Goal: Task Accomplishment & Management: Manage account settings

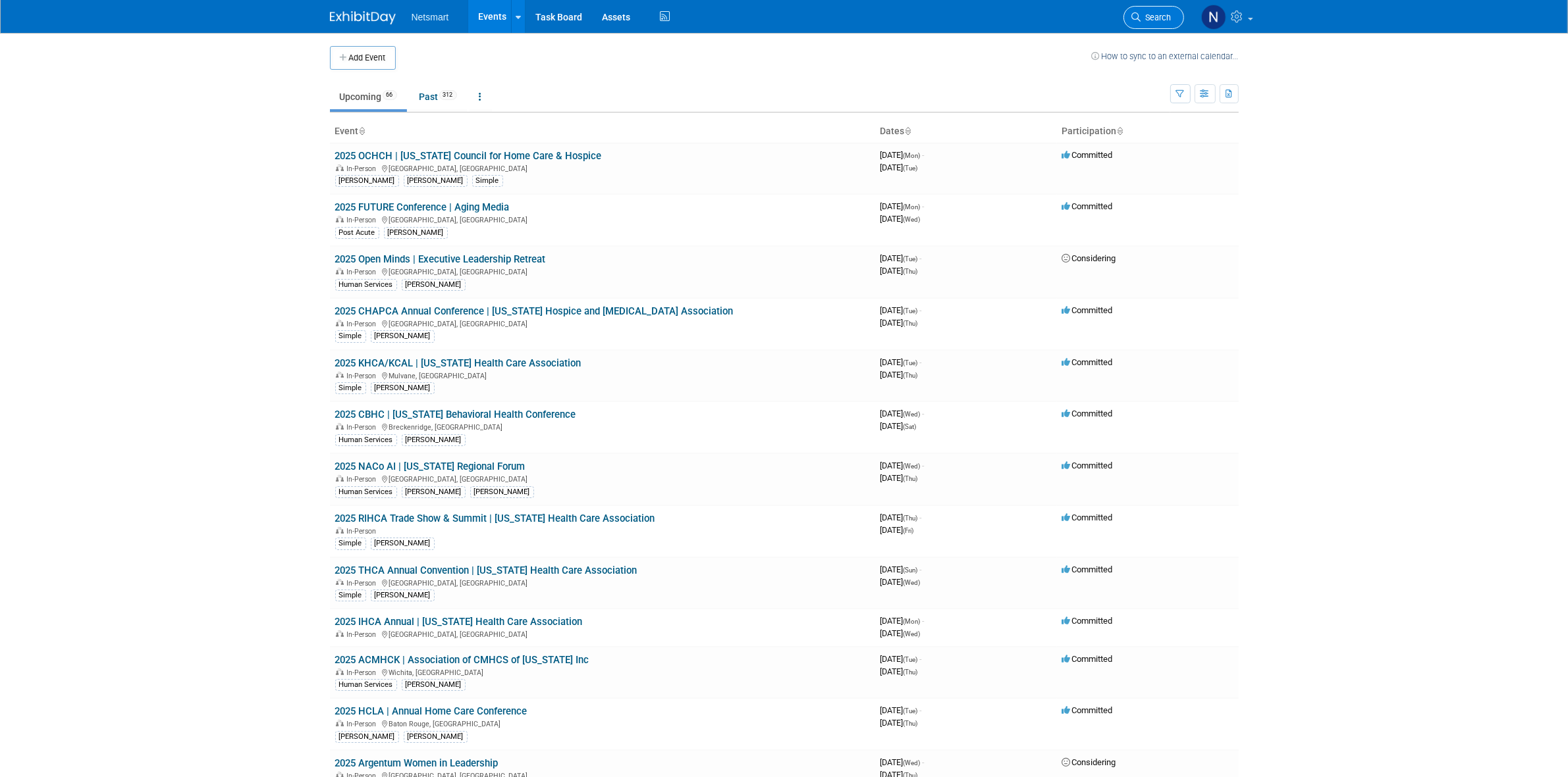
click at [1142, 25] on link "Search" at bounding box center [1154, 18] width 60 height 23
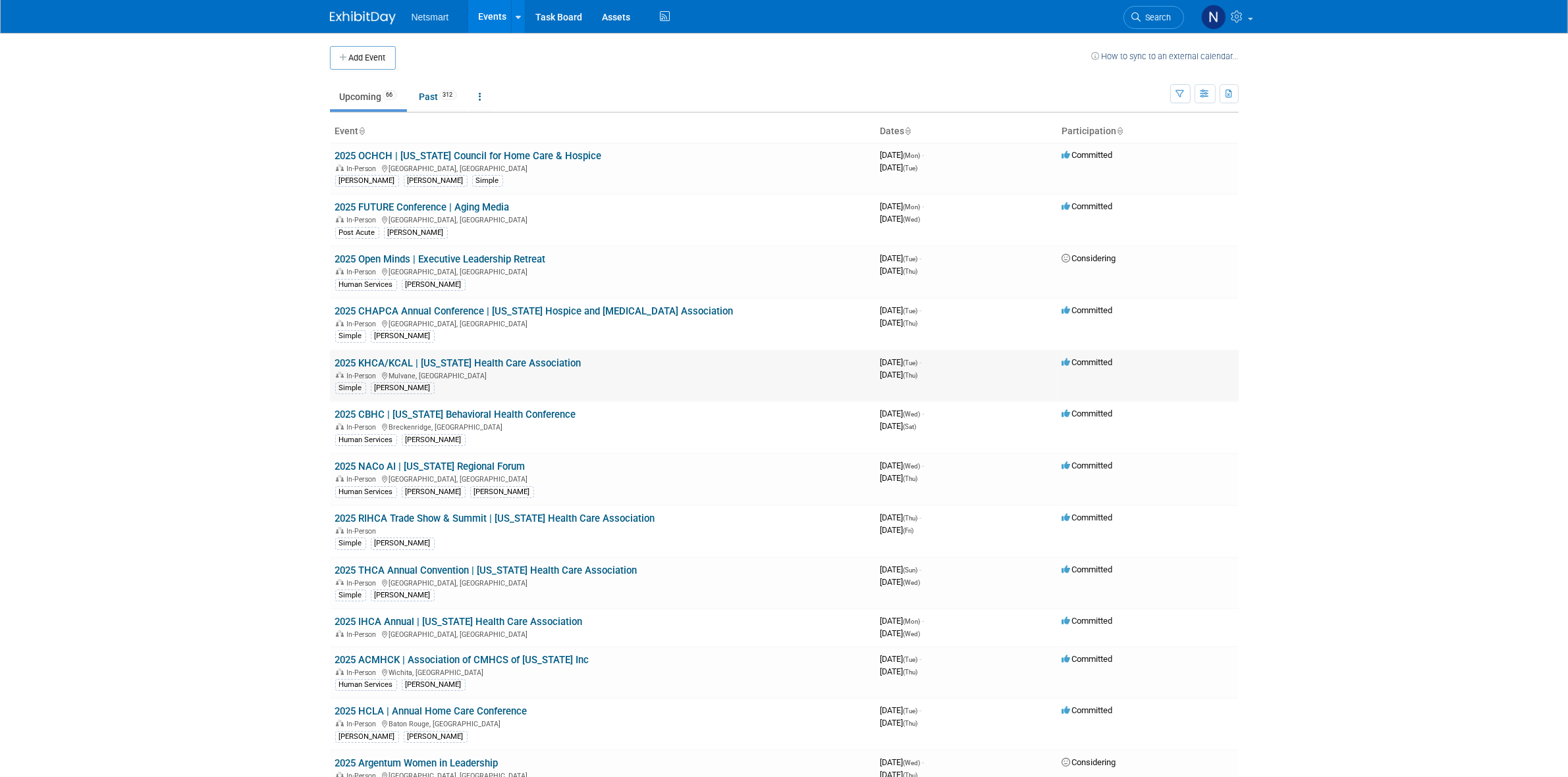
click at [430, 366] on link "2025 KHCA/KCAL | [US_STATE] Health Care Association" at bounding box center [458, 363] width 247 height 12
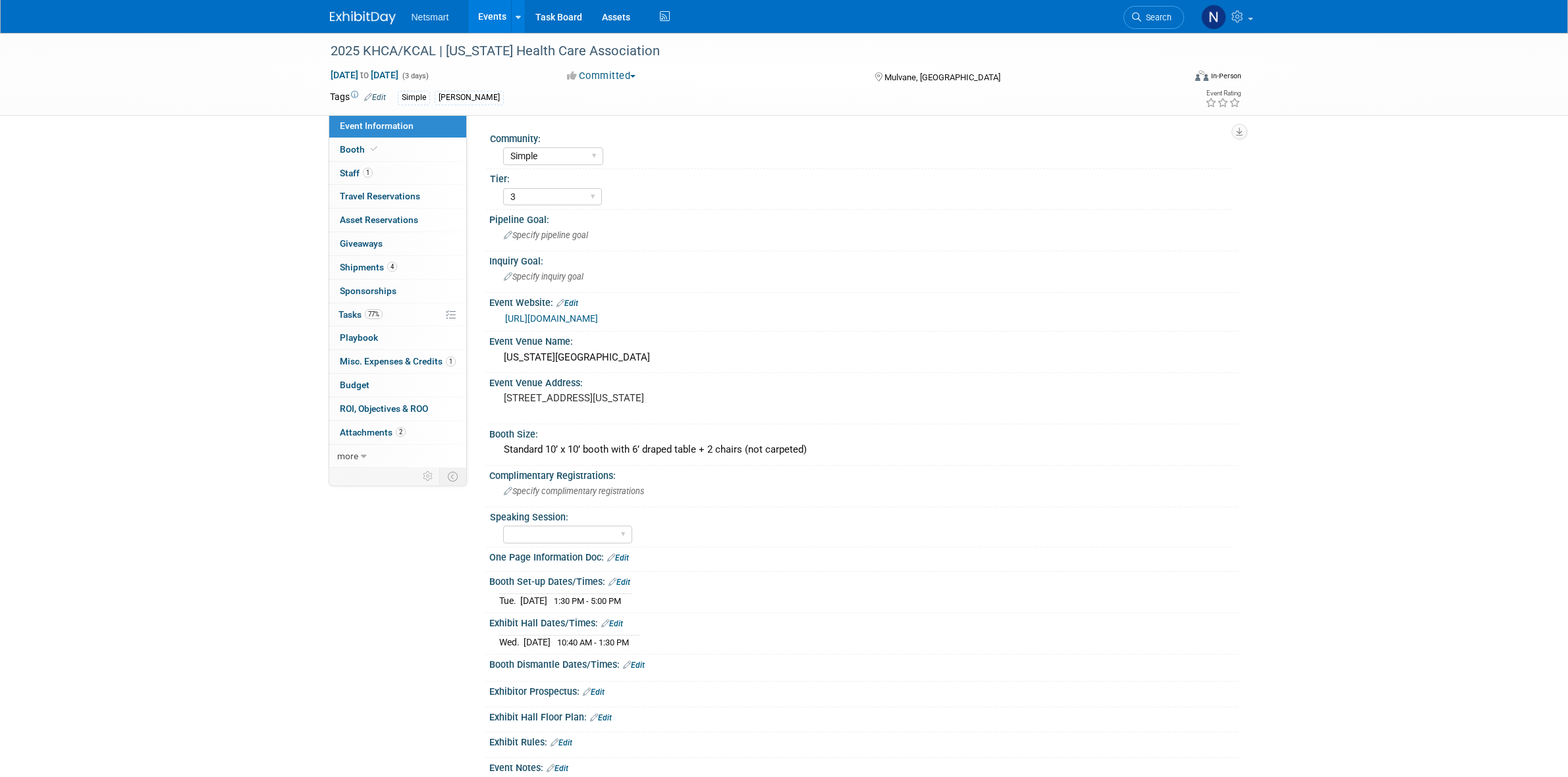
select select "Simple"
select select "3"
click at [376, 151] on icon at bounding box center [374, 148] width 7 height 7
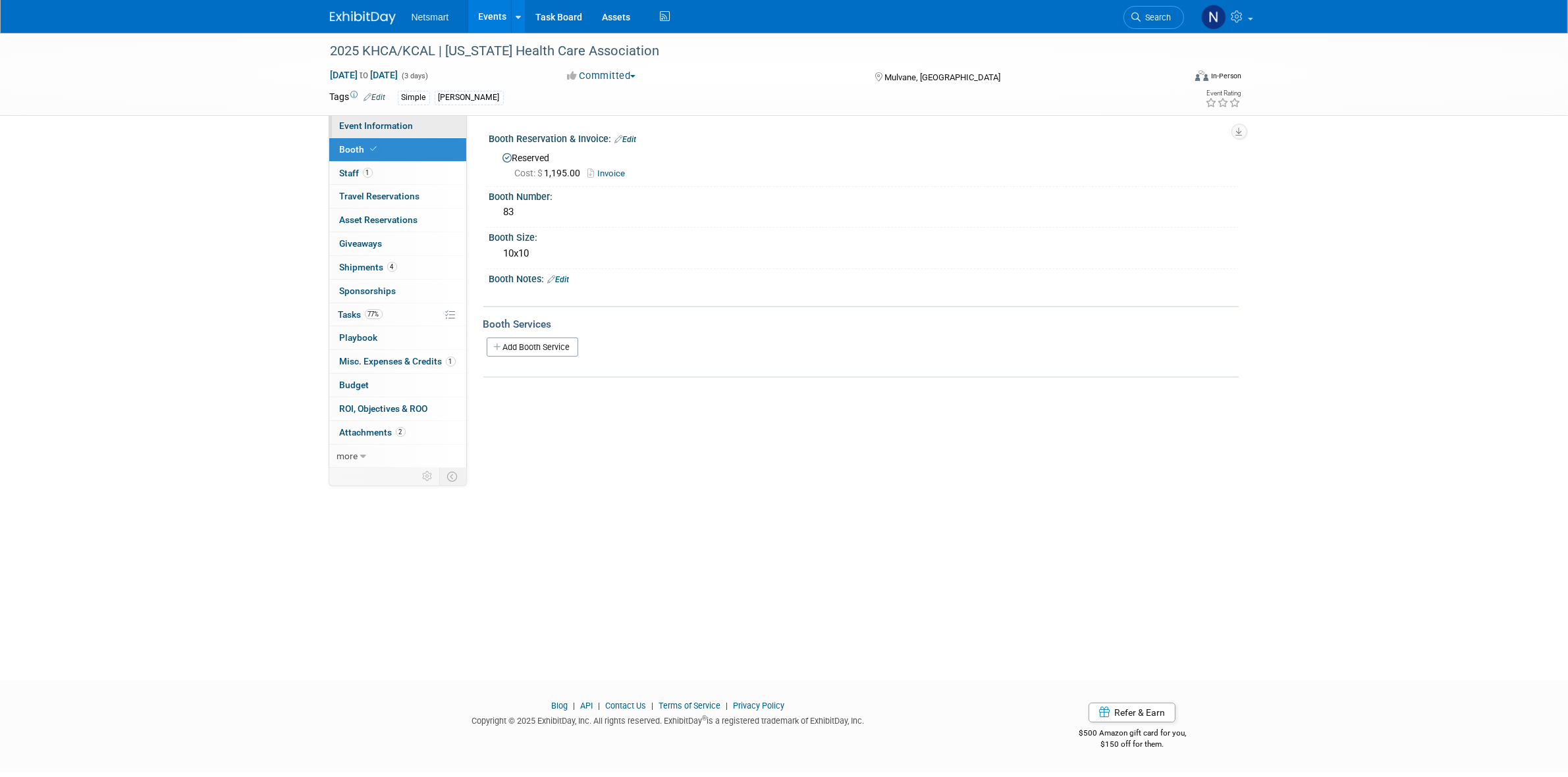
click at [456, 127] on link "Event Information" at bounding box center [397, 126] width 137 height 23
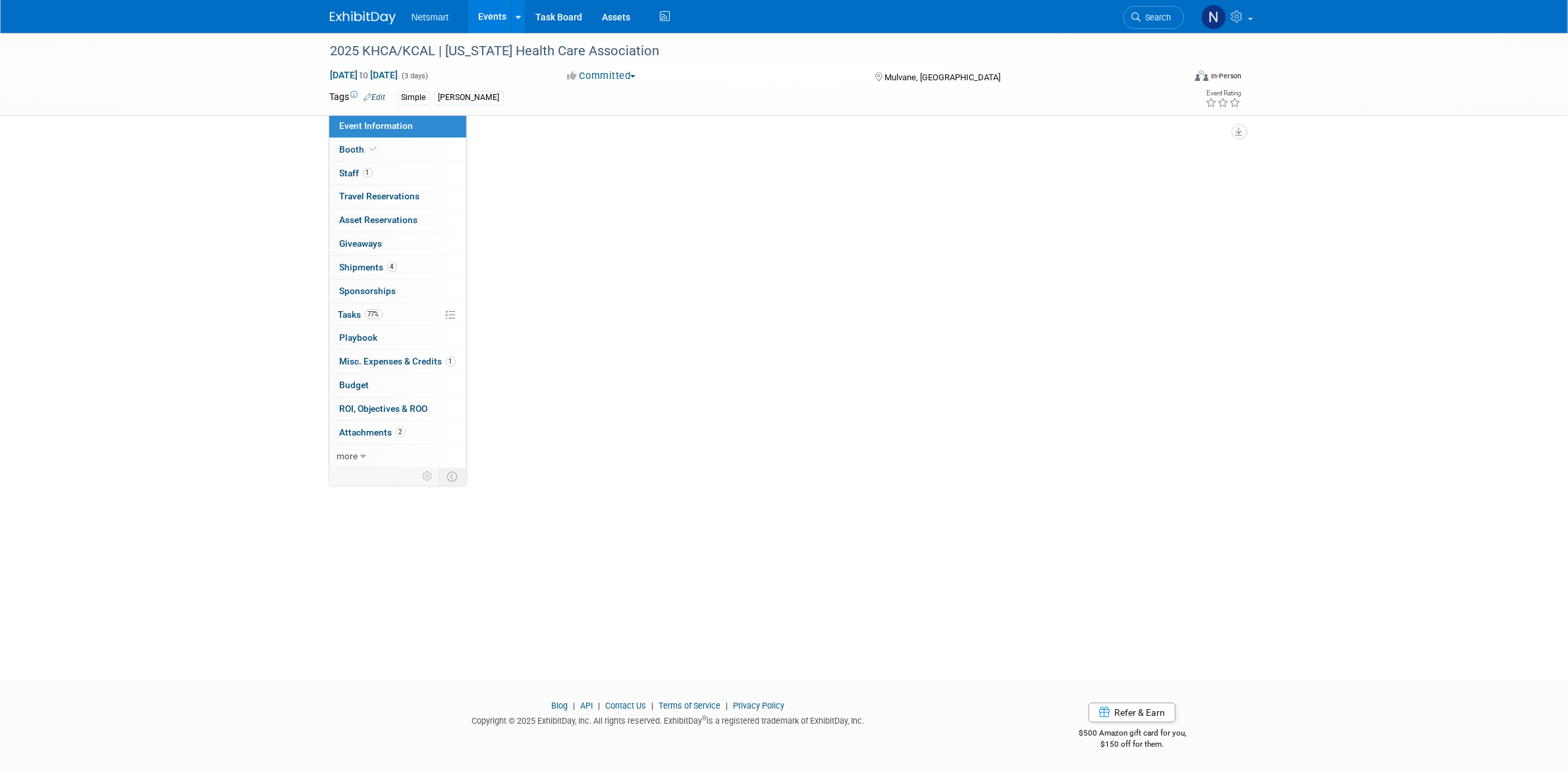
select select "Simple"
select select "3"
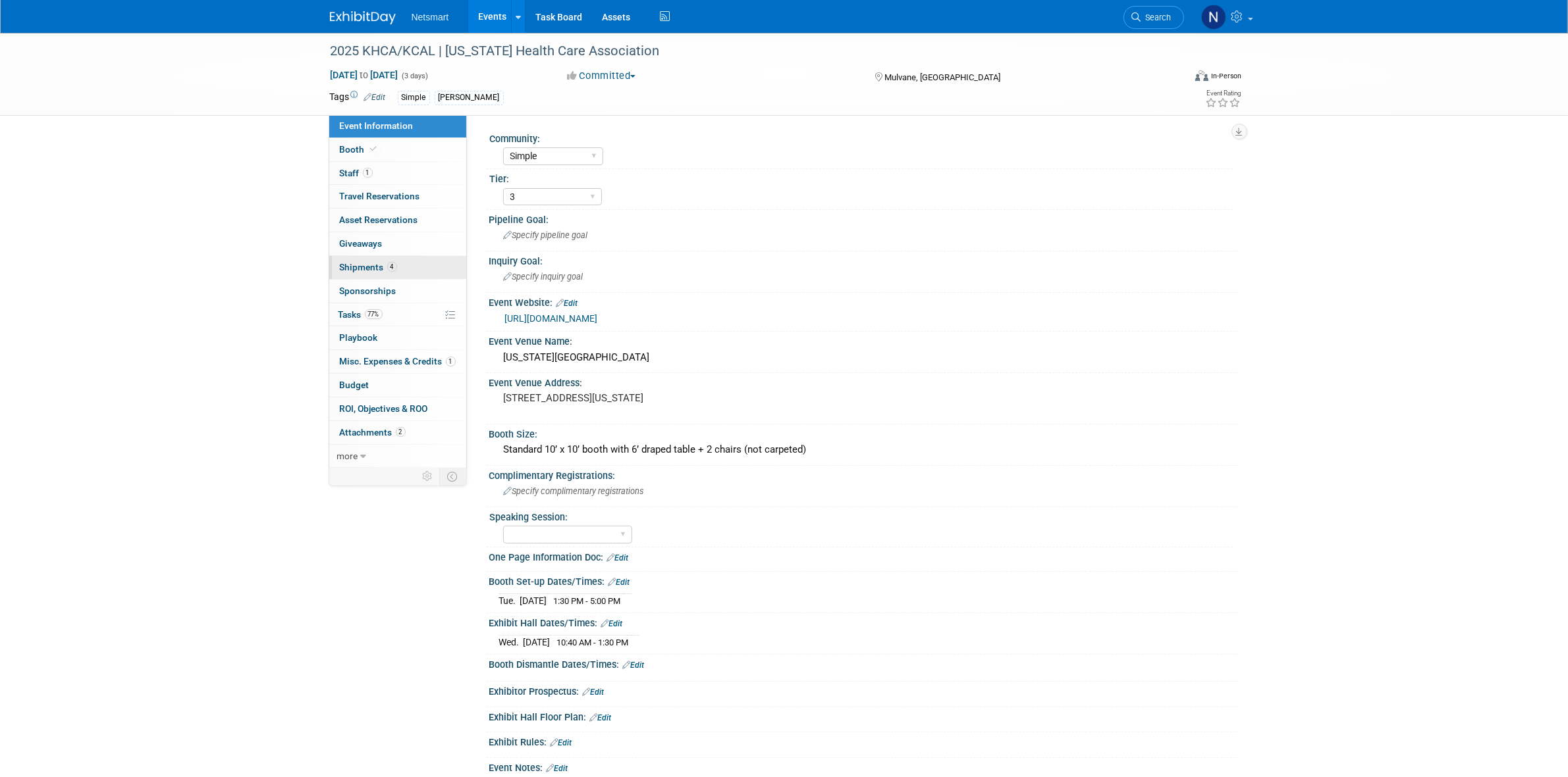
click at [390, 267] on span "4" at bounding box center [392, 266] width 10 height 10
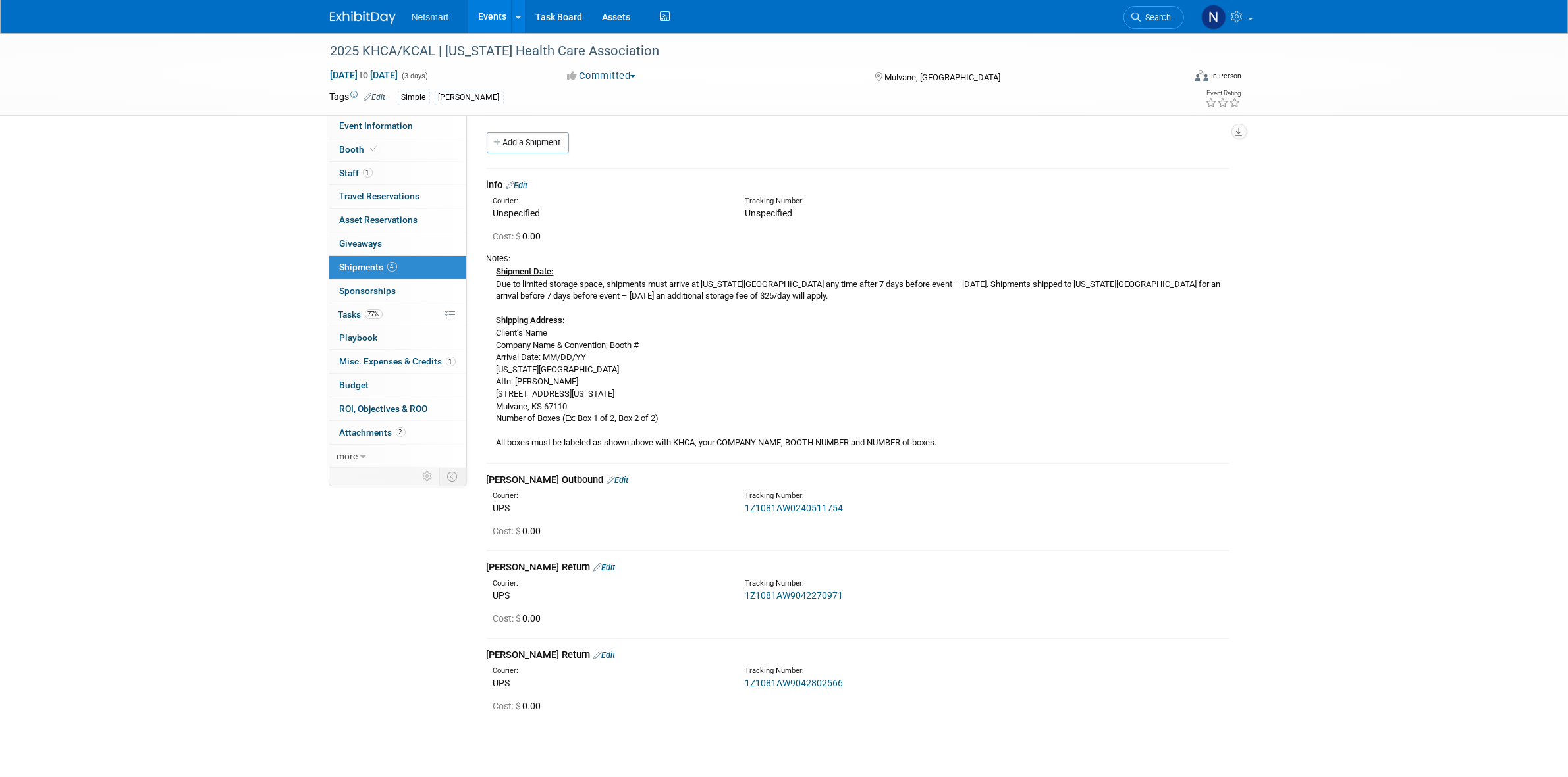
scroll to position [90, 0]
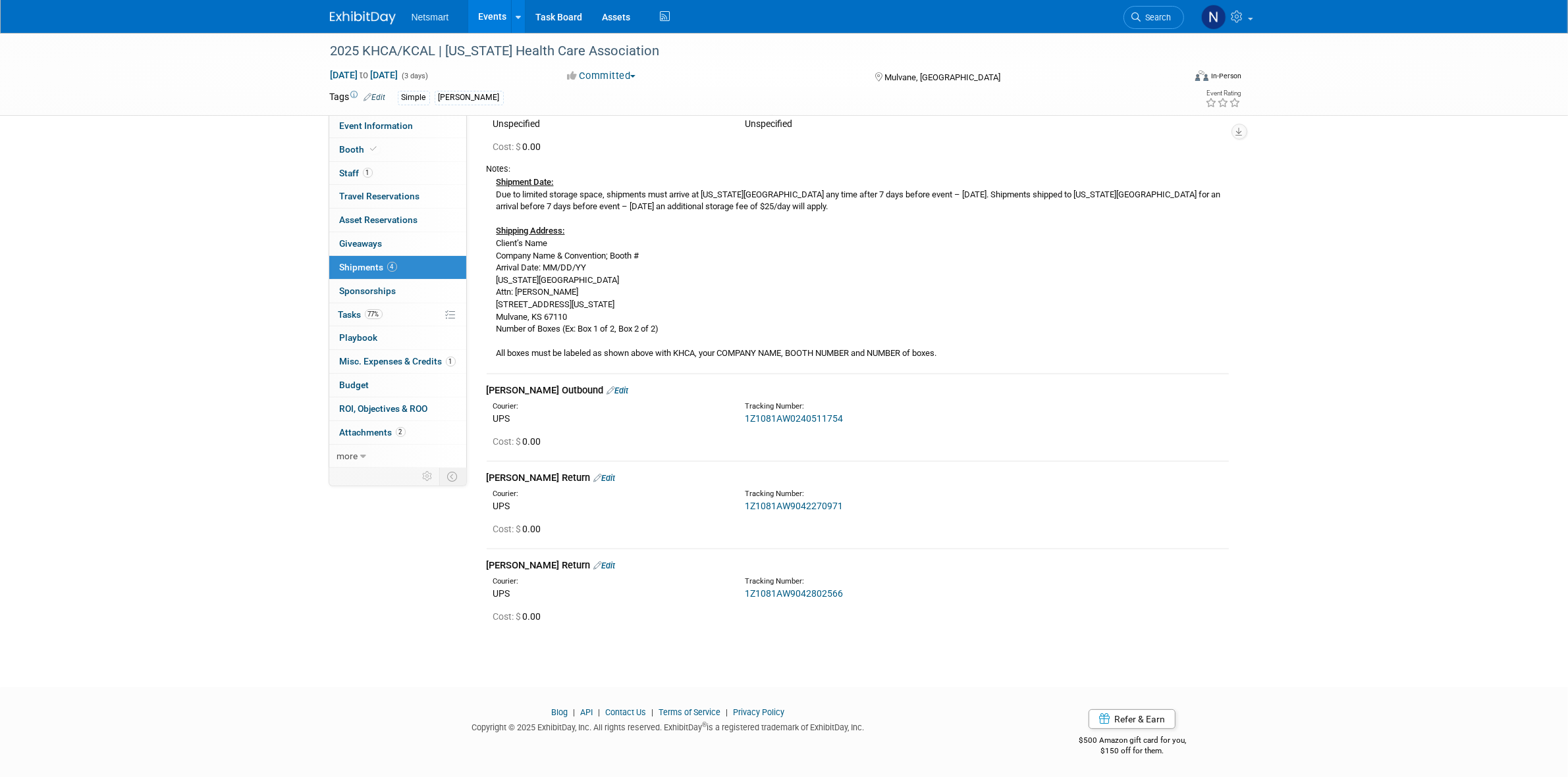
click at [802, 419] on link "1Z1081AW0240511754" at bounding box center [794, 419] width 98 height 11
click at [607, 385] on link "Edit" at bounding box center [618, 390] width 22 height 10
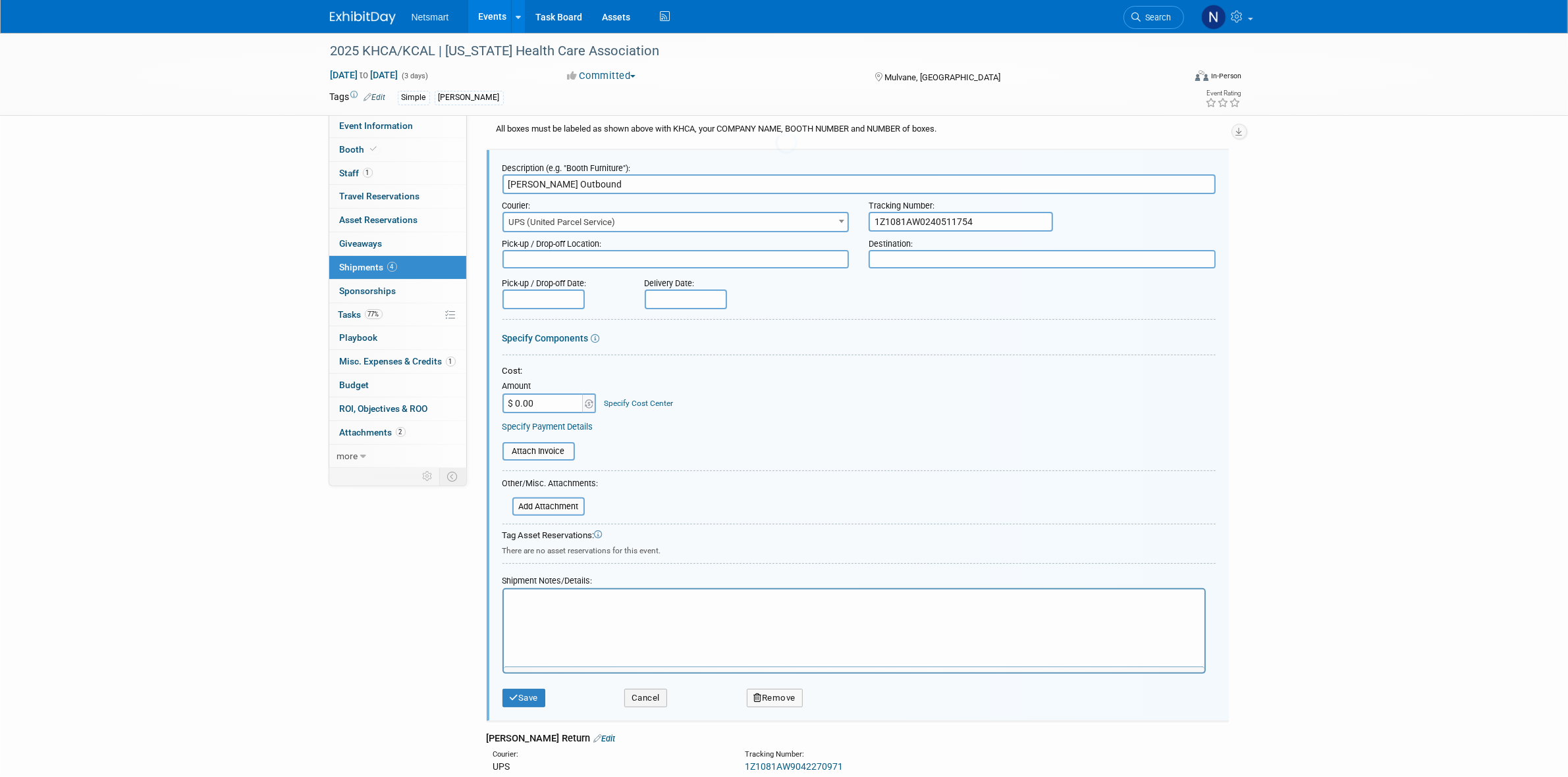
scroll to position [0, 0]
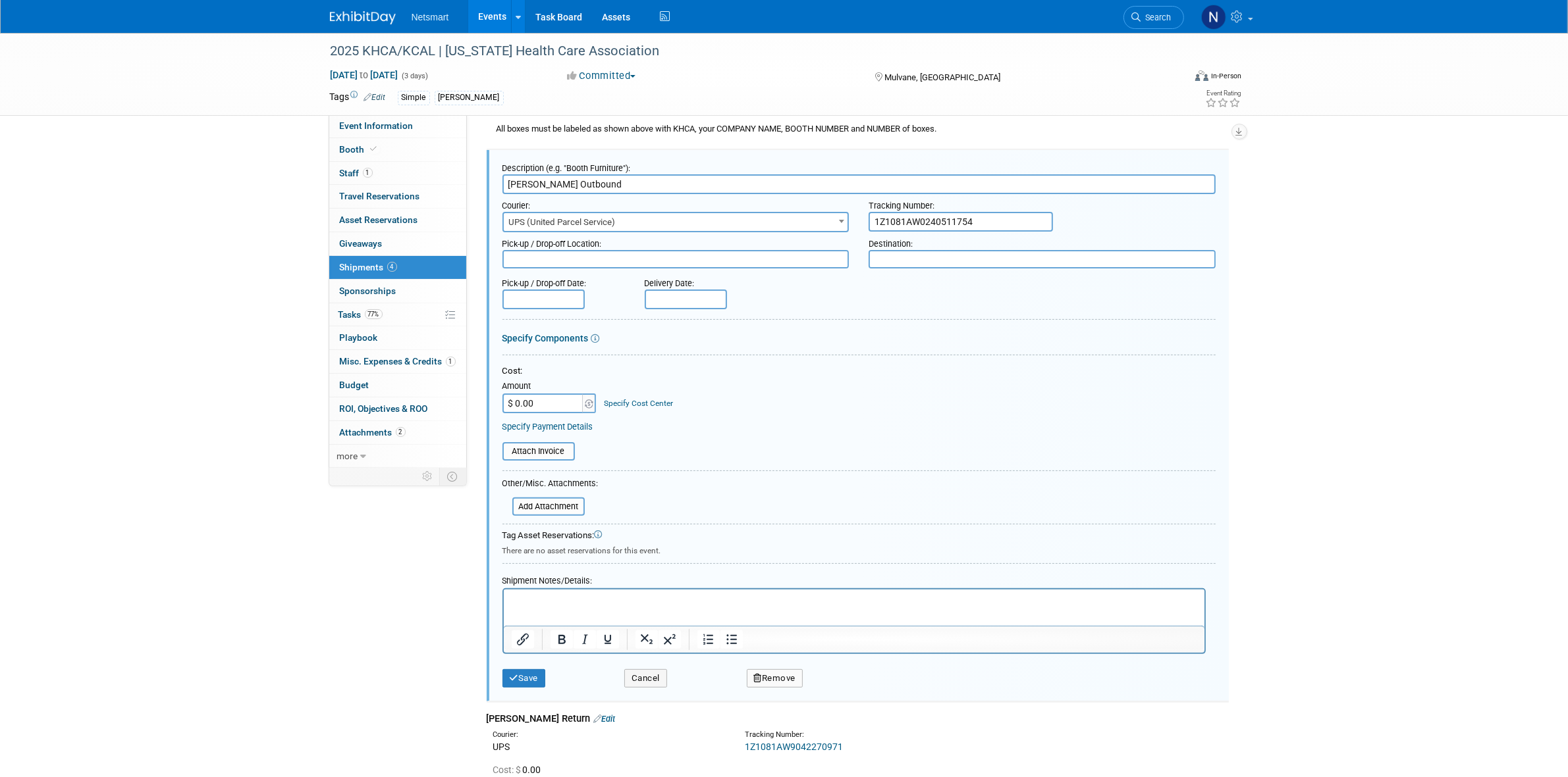
click at [550, 597] on p "Rich Text Area. Press ALT-0 for help." at bounding box center [853, 600] width 685 height 13
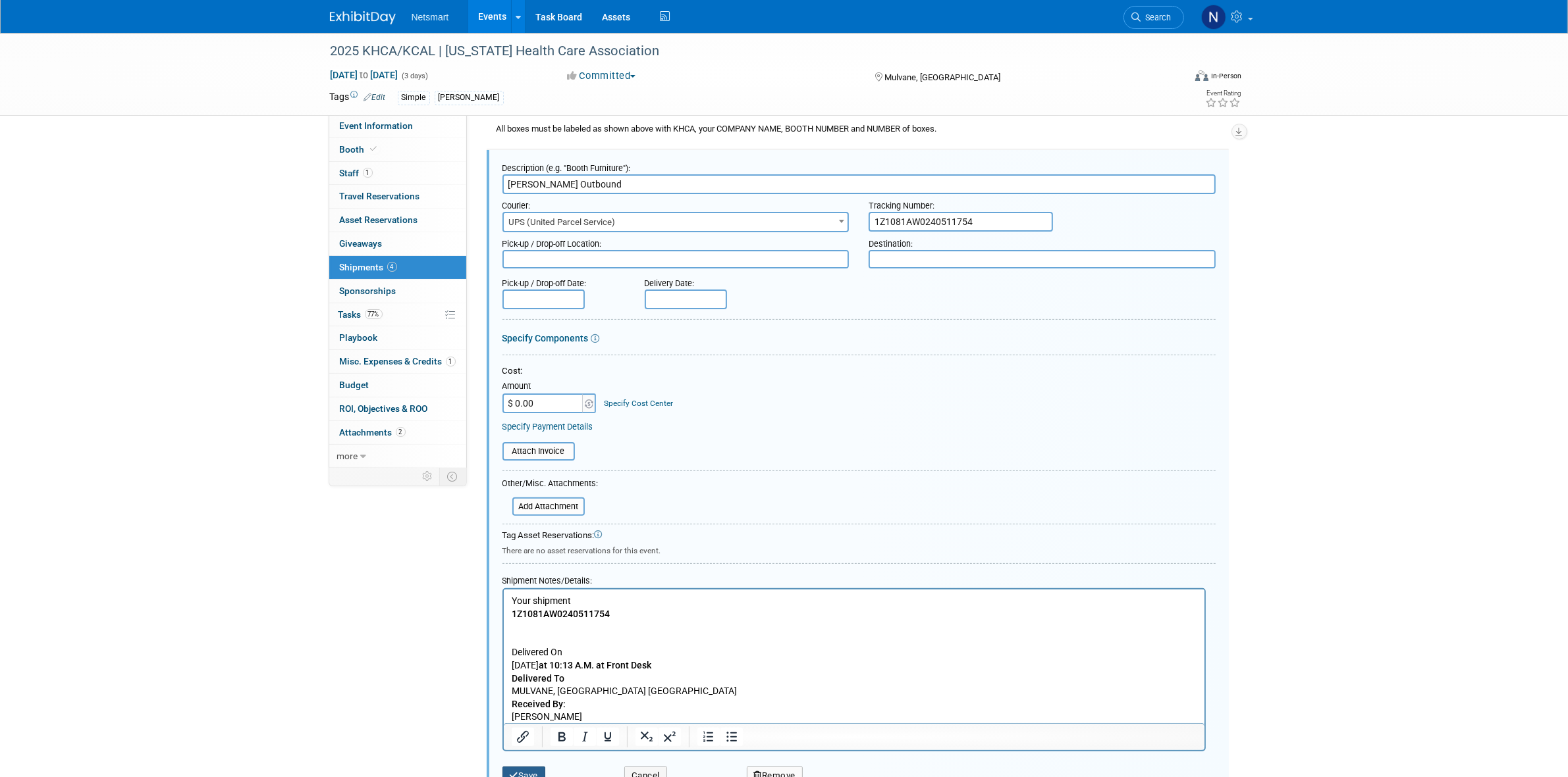
click at [532, 774] on button "Save" at bounding box center [524, 776] width 43 height 19
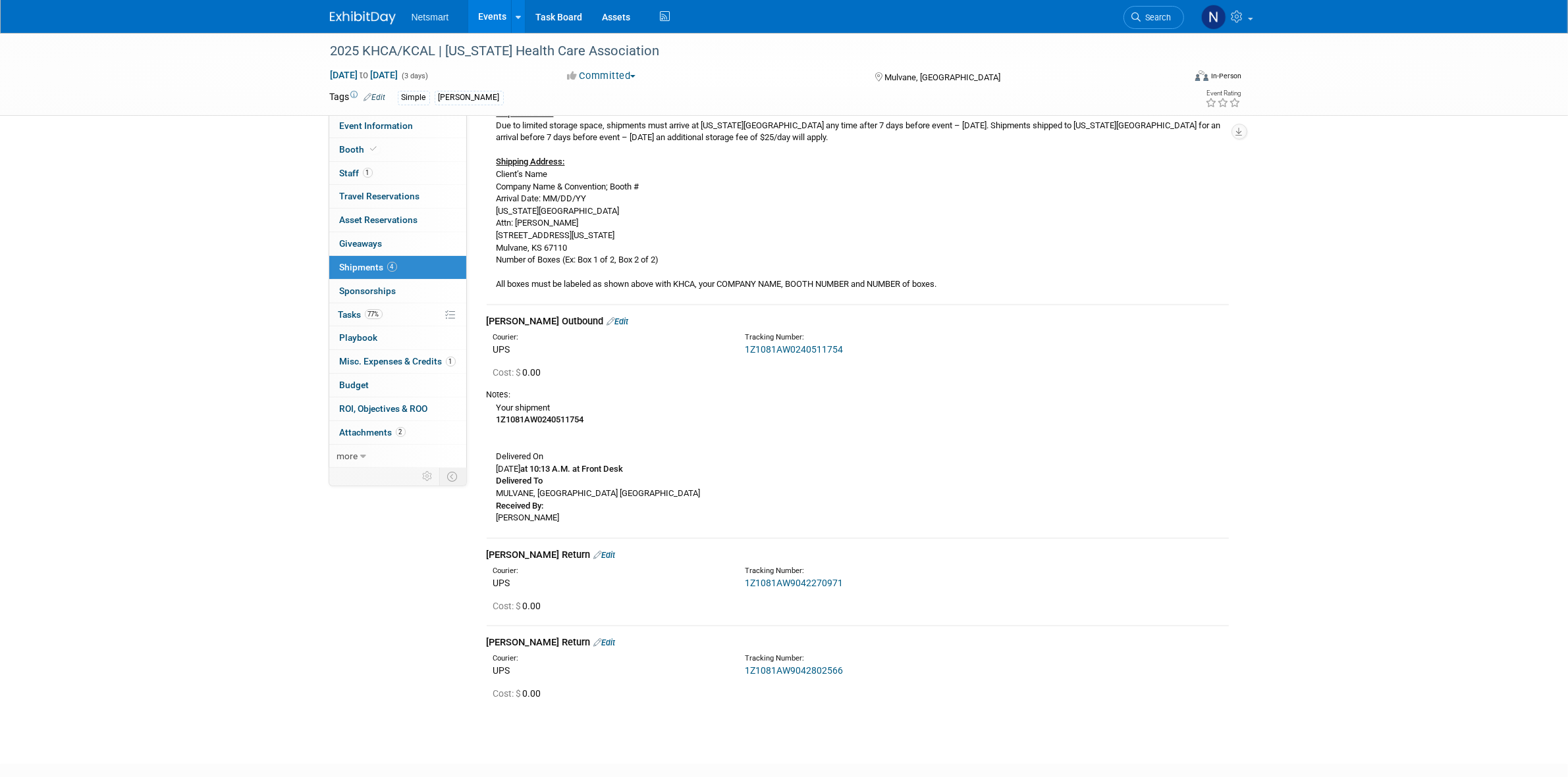
scroll to position [165, 0]
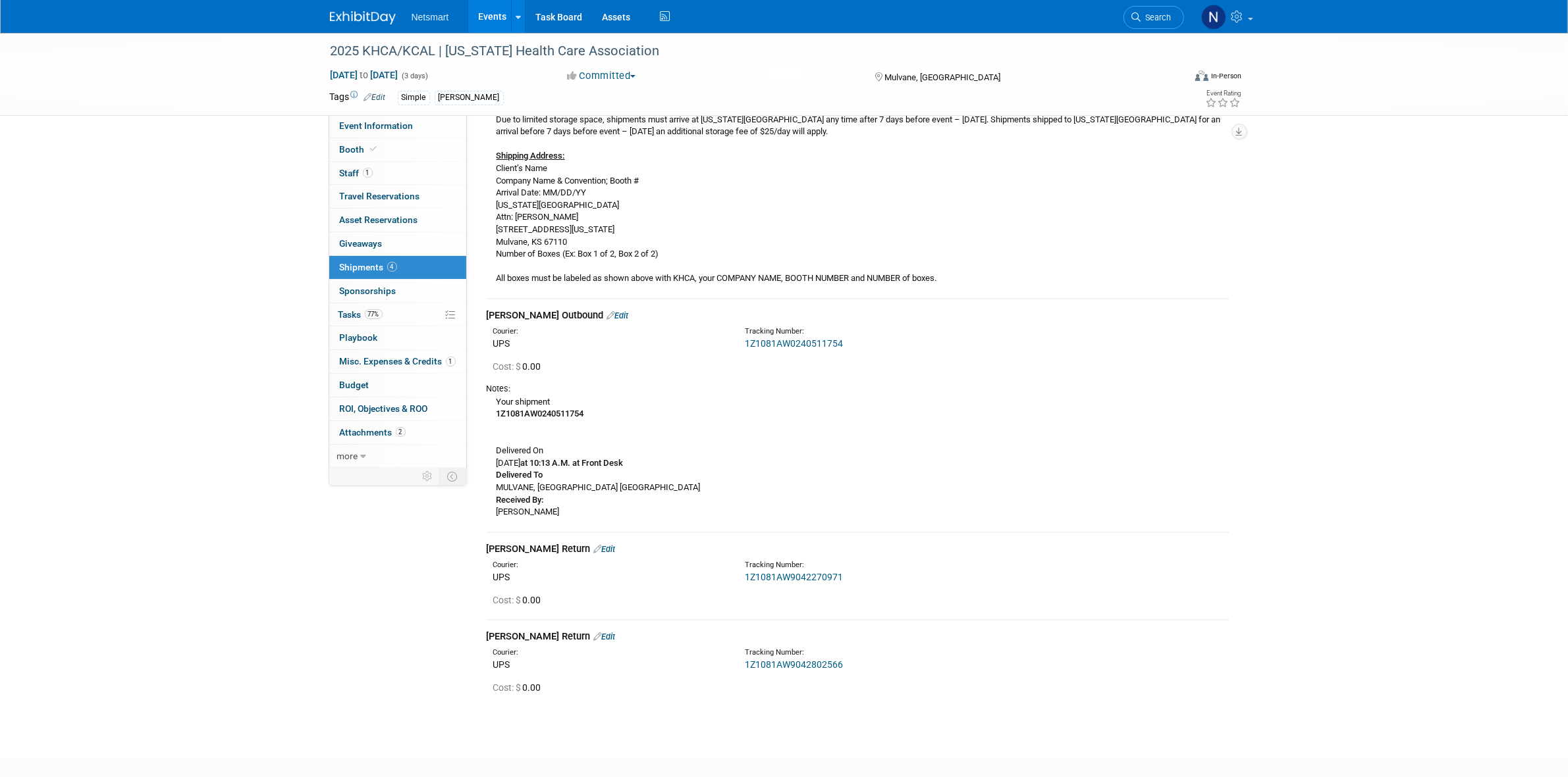
click at [765, 342] on link "1Z1081AW0240511754" at bounding box center [794, 344] width 98 height 11
